Goal: Transaction & Acquisition: Subscribe to service/newsletter

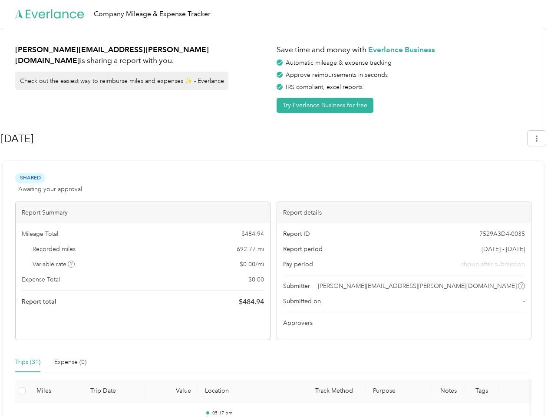
click at [277, 209] on div "Report details" at bounding box center [404, 212] width 255 height 21
click at [276, 14] on div "Company Mileage & Expense Tracker" at bounding box center [273, 14] width 547 height 28
click at [327, 105] on button "Try Everlance Business for free" at bounding box center [325, 105] width 97 height 15
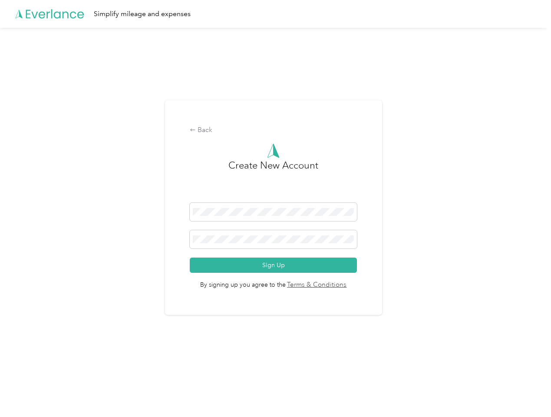
click at [264, 139] on div "Back Create New Account Sign Up By signing up you agree to the Terms & Conditio…" at bounding box center [273, 207] width 217 height 215
click at [541, 138] on div "Back Create New Account Sign Up By signing up you agree to the Terms & Conditio…" at bounding box center [273, 211] width 547 height 367
click at [72, 264] on div "Back Create New Account Sign Up By signing up you agree to the Terms & Conditio…" at bounding box center [273, 211] width 547 height 367
click at [342, 286] on link "Terms & Conditions" at bounding box center [316, 285] width 61 height 10
click at [28, 362] on div "Back Create New Account Sign Up By signing up you agree to the Terms & Conditio…" at bounding box center [273, 211] width 547 height 367
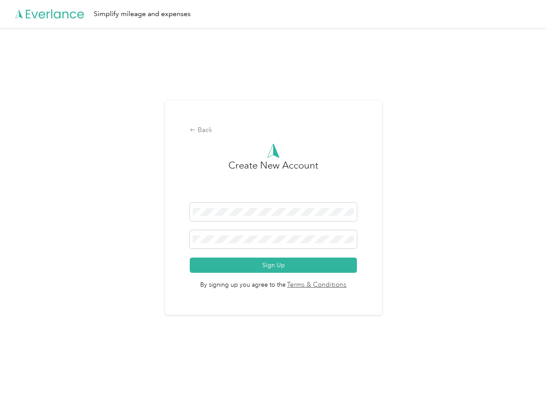
click at [70, 362] on div "Back Create New Account Sign Up By signing up you agree to the Terms & Conditio…" at bounding box center [273, 211] width 547 height 367
click at [22, 391] on div "Back Create New Account Sign Up By signing up you agree to the Terms & Conditio…" at bounding box center [273, 211] width 547 height 367
